Goal: Task Accomplishment & Management: Manage account settings

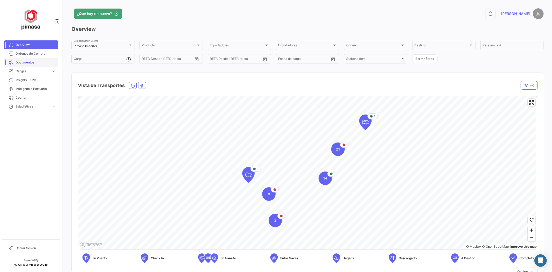
click at [26, 64] on span "Documentos" at bounding box center [36, 62] width 40 height 5
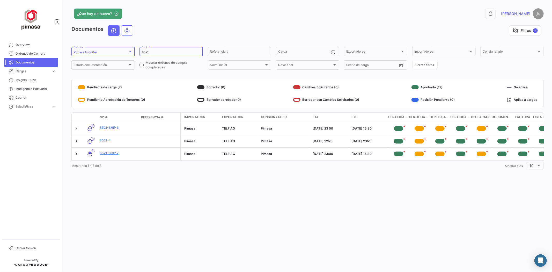
drag, startPoint x: 168, startPoint y: 51, endPoint x: 85, endPoint y: 48, distance: 82.9
click at [85, 48] on form "Pimasa Importer Clientes 8521 OC # Referencia # Carga Exportadores Exportadores…" at bounding box center [307, 58] width 473 height 24
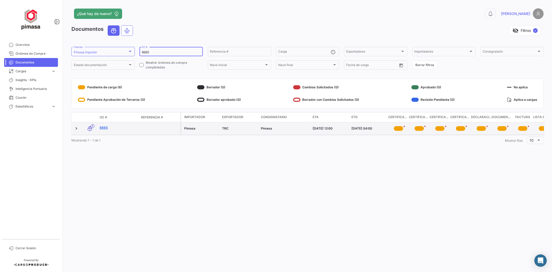
type input "8665"
click at [104, 128] on link "8665" at bounding box center [118, 127] width 37 height 5
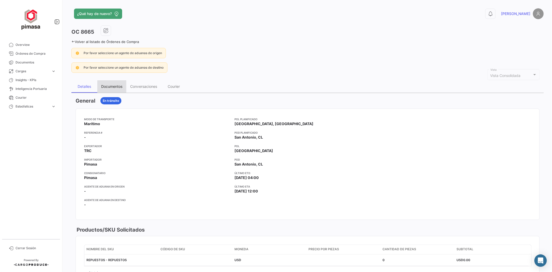
click at [113, 84] on div "Documentos" at bounding box center [111, 86] width 21 height 4
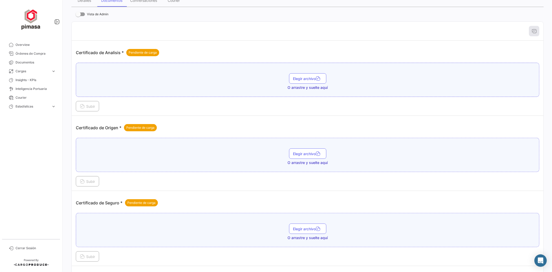
scroll to position [86, 0]
click at [303, 156] on button "Elegir archivo" at bounding box center [307, 153] width 37 height 10
click at [308, 158] on span "Elegir archivo" at bounding box center [307, 158] width 29 height 4
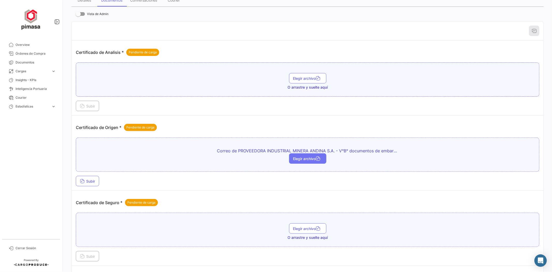
click at [313, 157] on span "Elegir archivo" at bounding box center [307, 158] width 29 height 4
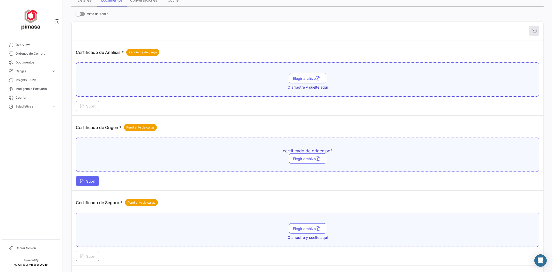
click at [97, 183] on button "Subir" at bounding box center [87, 181] width 23 height 10
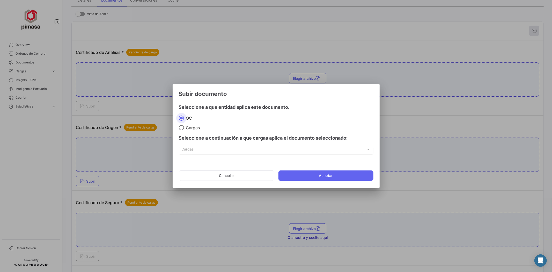
click at [326, 182] on mat-dialog-actions "Cancelar Aceptar" at bounding box center [276, 176] width 195 height 18
click at [332, 176] on button "Aceptar" at bounding box center [326, 175] width 95 height 10
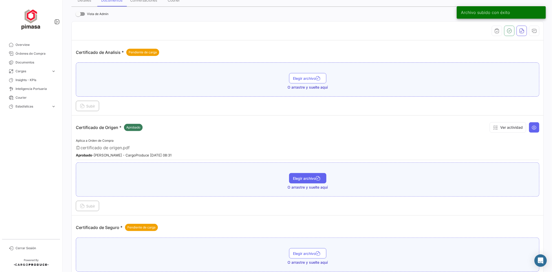
click at [305, 179] on span "Elegir archivo" at bounding box center [307, 178] width 29 height 4
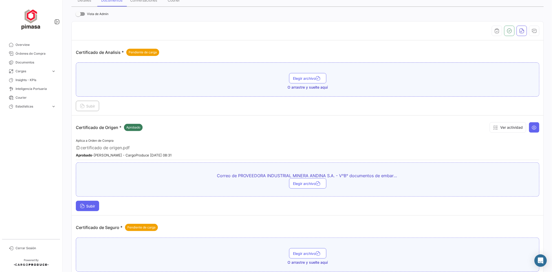
click at [92, 210] on button "Subir" at bounding box center [87, 206] width 23 height 10
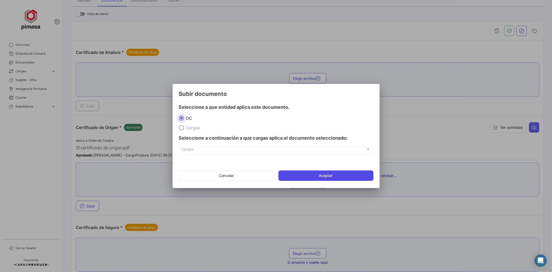
click at [356, 174] on button "Aceptar" at bounding box center [326, 175] width 95 height 10
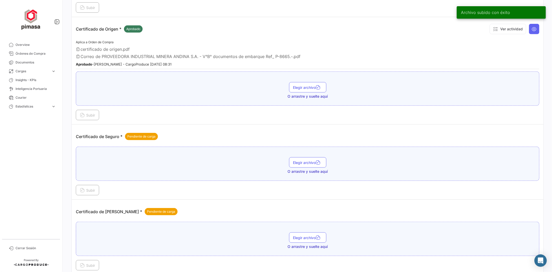
scroll to position [230, 0]
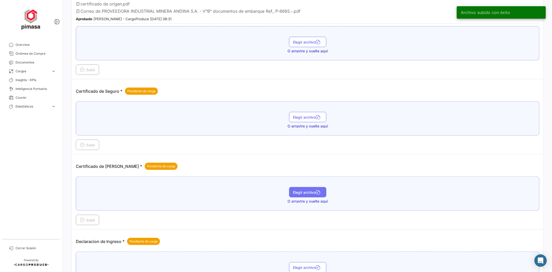
click at [314, 194] on button "Elegir archivo" at bounding box center [307, 192] width 37 height 10
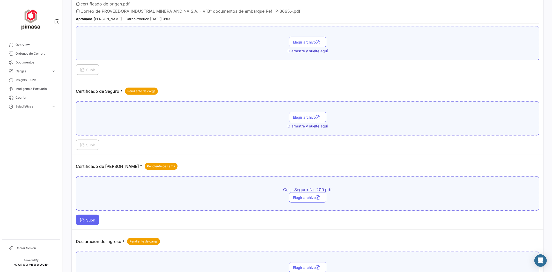
click at [87, 221] on span "Subir" at bounding box center [87, 220] width 15 height 4
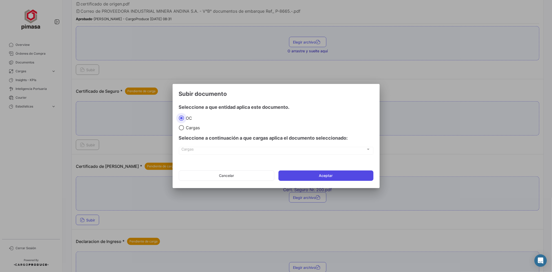
click at [322, 177] on button "Aceptar" at bounding box center [326, 175] width 95 height 10
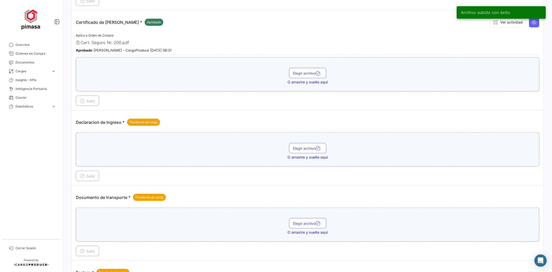
scroll to position [403, 0]
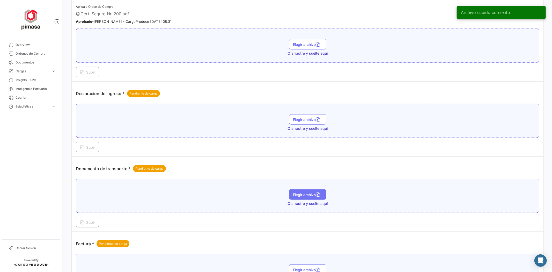
click at [296, 195] on button "Elegir archivo" at bounding box center [307, 194] width 37 height 10
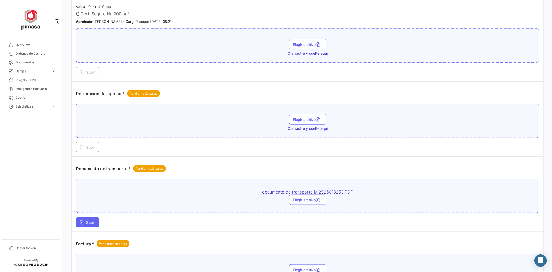
click at [93, 222] on span "Subir" at bounding box center [87, 222] width 15 height 4
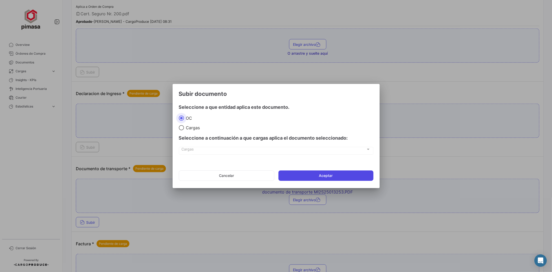
click at [325, 178] on button "Aceptar" at bounding box center [326, 175] width 95 height 10
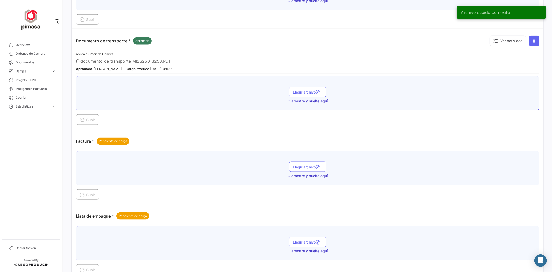
scroll to position [547, 0]
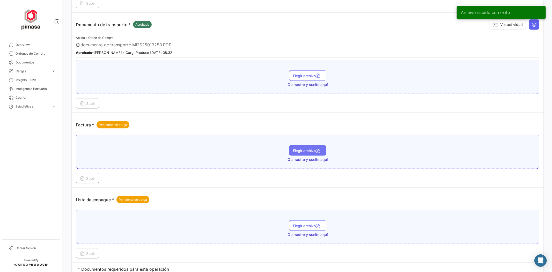
click at [316, 151] on button "Elegir archivo" at bounding box center [307, 150] width 37 height 10
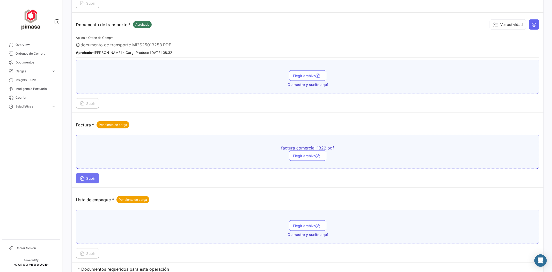
click at [89, 173] on button "Subir" at bounding box center [87, 178] width 23 height 10
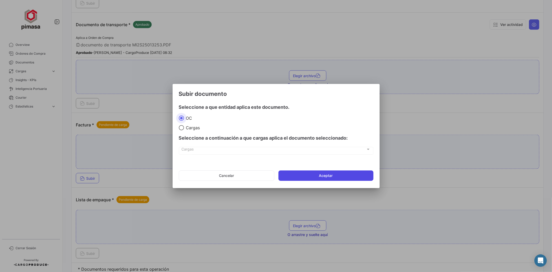
click at [298, 171] on button "Aceptar" at bounding box center [326, 175] width 95 height 10
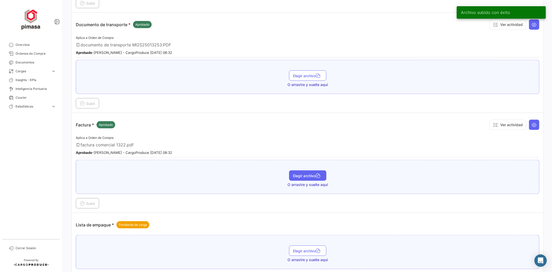
click at [303, 170] on button "Elegir archivo" at bounding box center [307, 175] width 37 height 10
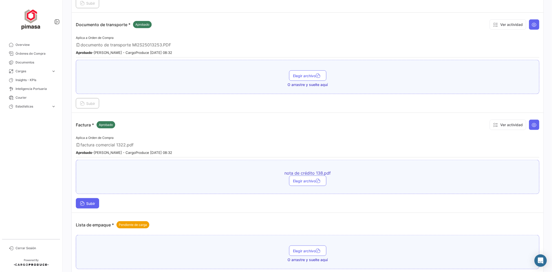
click at [95, 203] on button "Subir" at bounding box center [87, 203] width 23 height 10
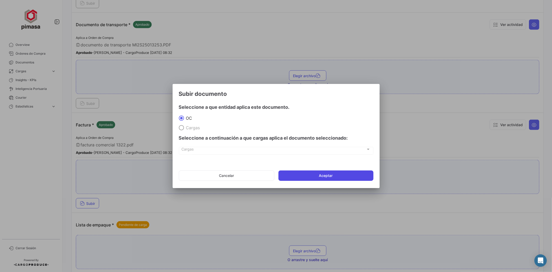
click at [288, 172] on button "Aceptar" at bounding box center [326, 175] width 95 height 10
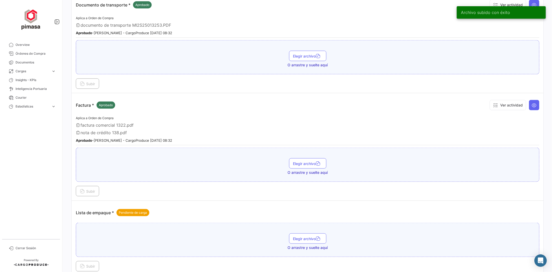
scroll to position [596, 0]
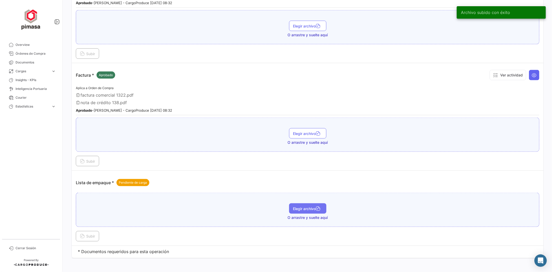
click at [290, 204] on button "Elegir archivo" at bounding box center [307, 208] width 37 height 10
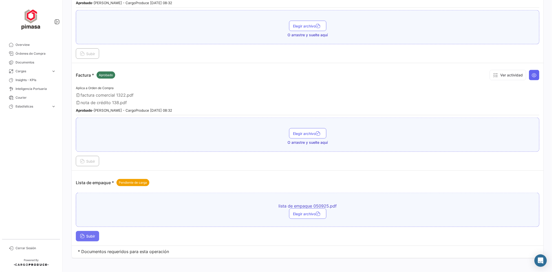
click at [89, 235] on button "Subir" at bounding box center [87, 236] width 23 height 10
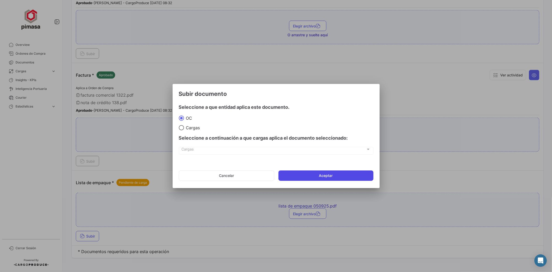
click at [301, 174] on button "Aceptar" at bounding box center [326, 175] width 95 height 10
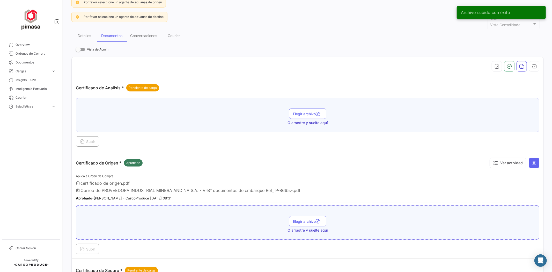
scroll to position [0, 0]
